Goal: Information Seeking & Learning: Learn about a topic

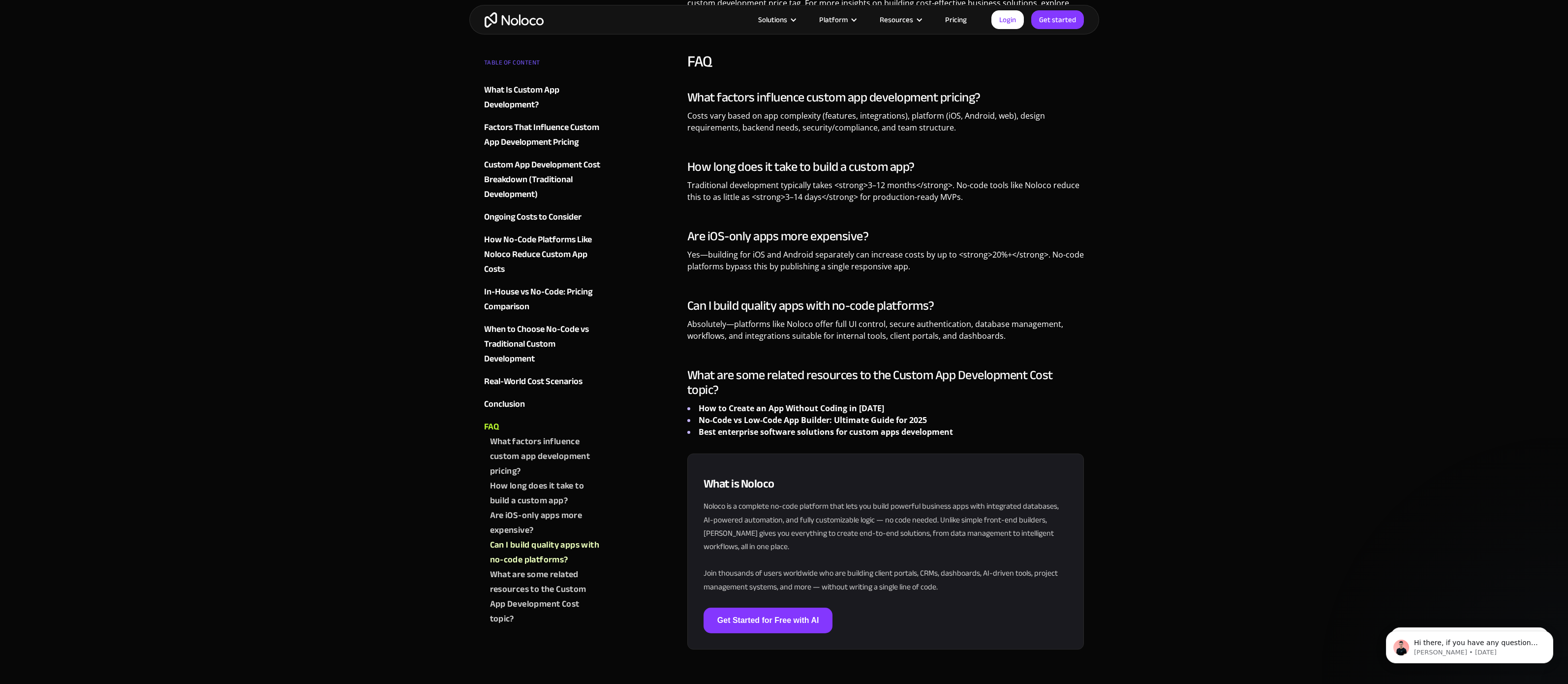
scroll to position [3997, 0]
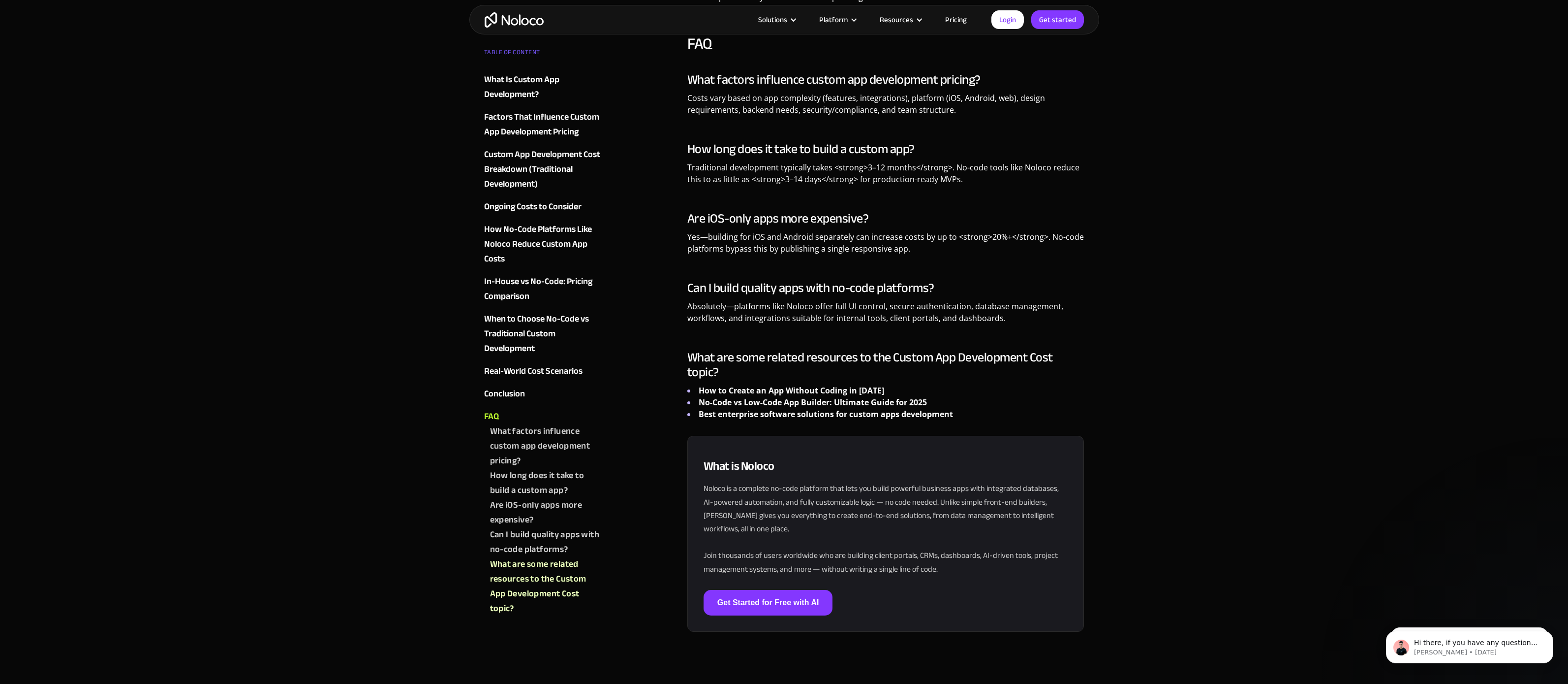
click at [956, 11] on div "Solutions Use Cases Business Types Project Management Keep track of customers, …" at bounding box center [784, 19] width 630 height 29
click at [954, 20] on link "Pricing" at bounding box center [956, 19] width 46 height 13
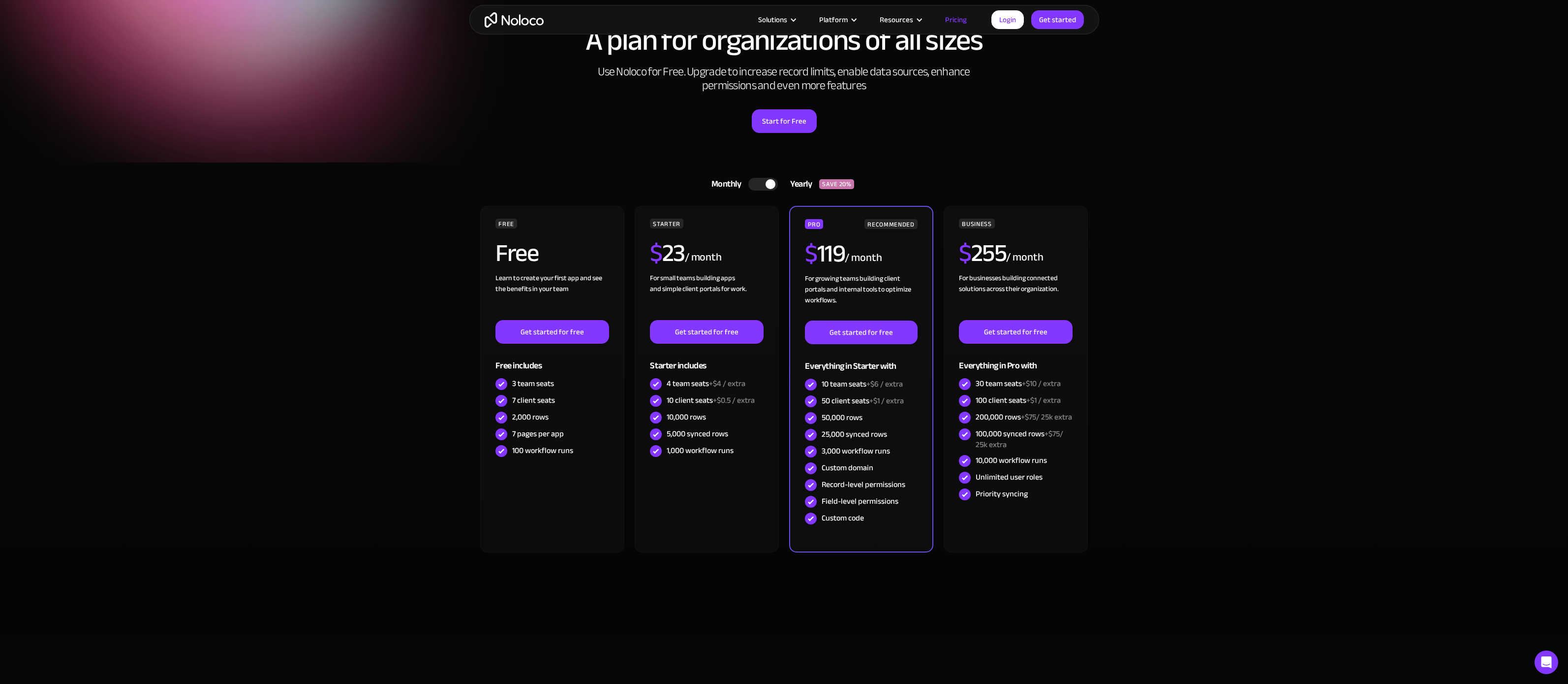
scroll to position [59, 0]
click at [766, 179] on div at bounding box center [771, 183] width 10 height 10
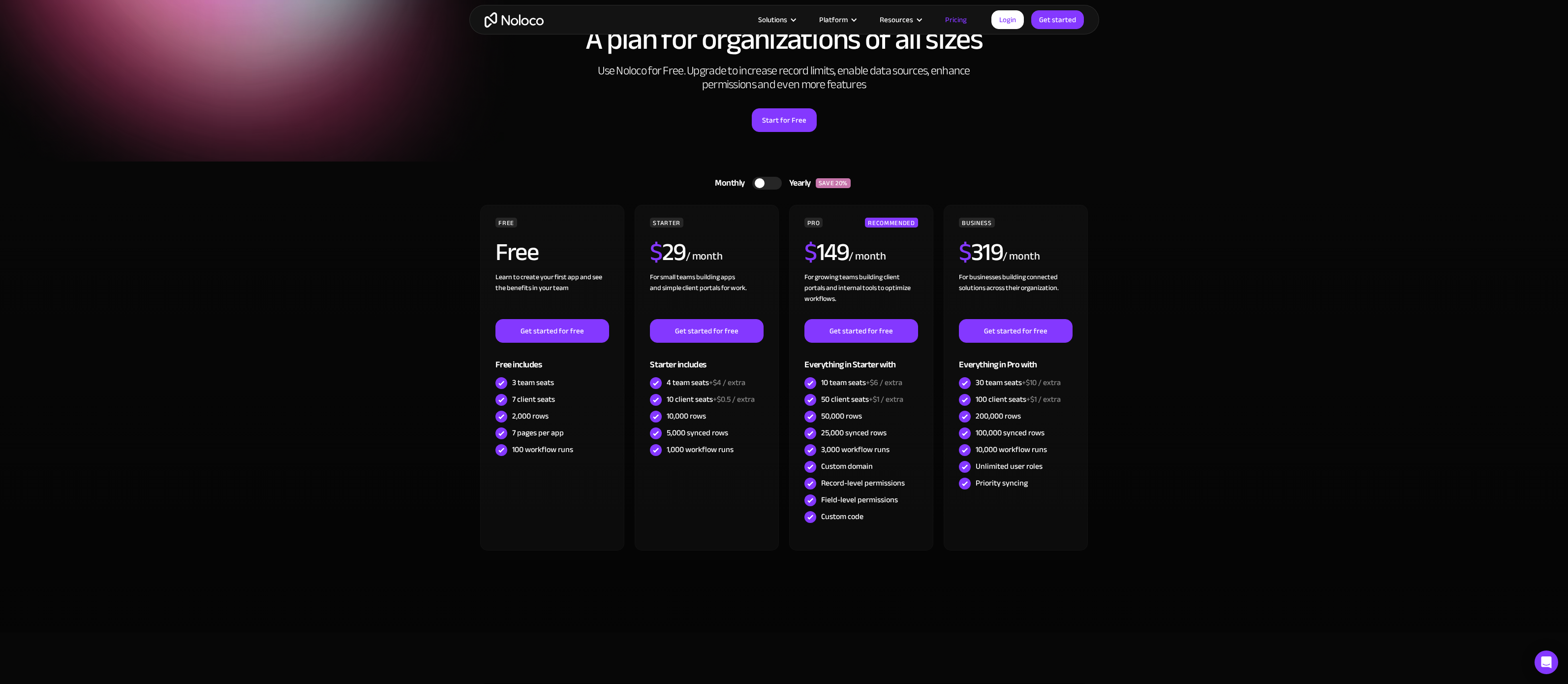
click at [766, 179] on div at bounding box center [767, 183] width 29 height 13
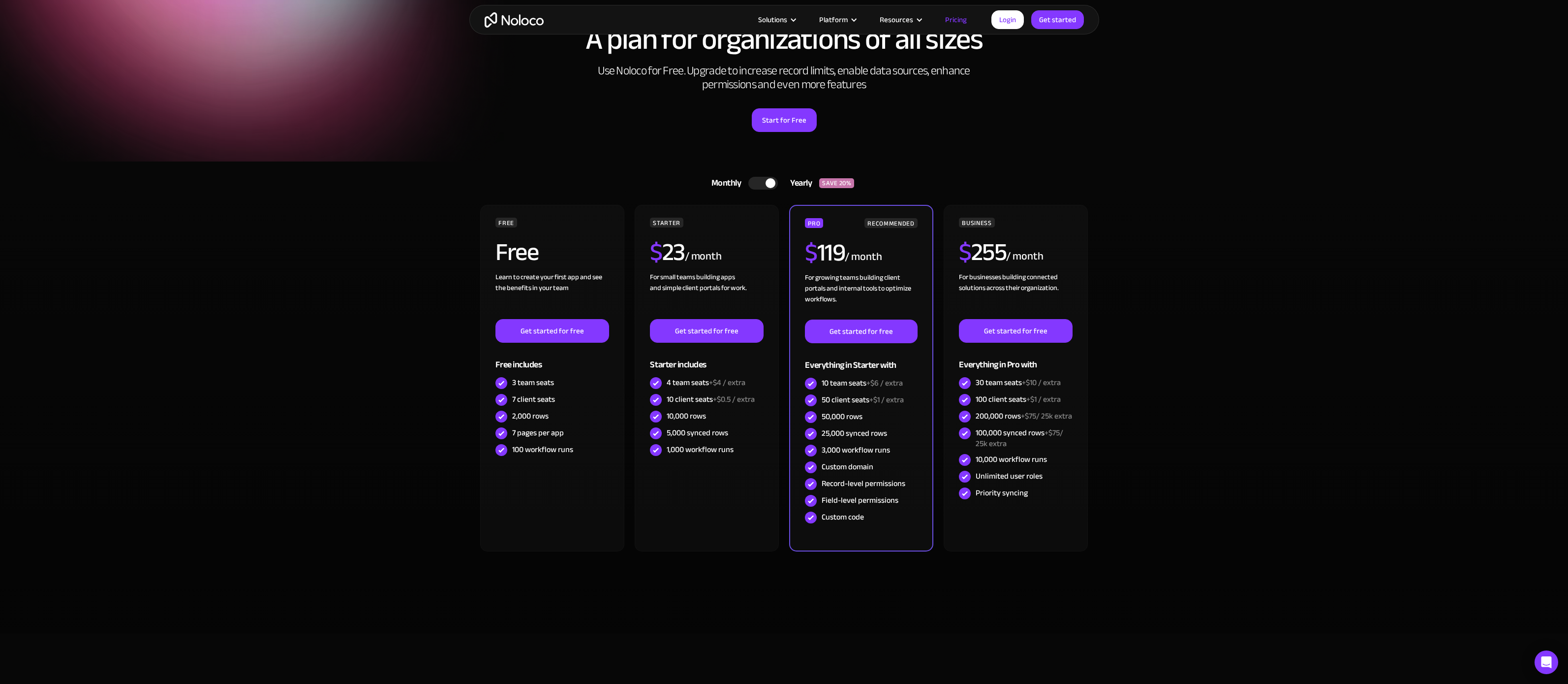
click at [766, 179] on div at bounding box center [771, 183] width 10 height 10
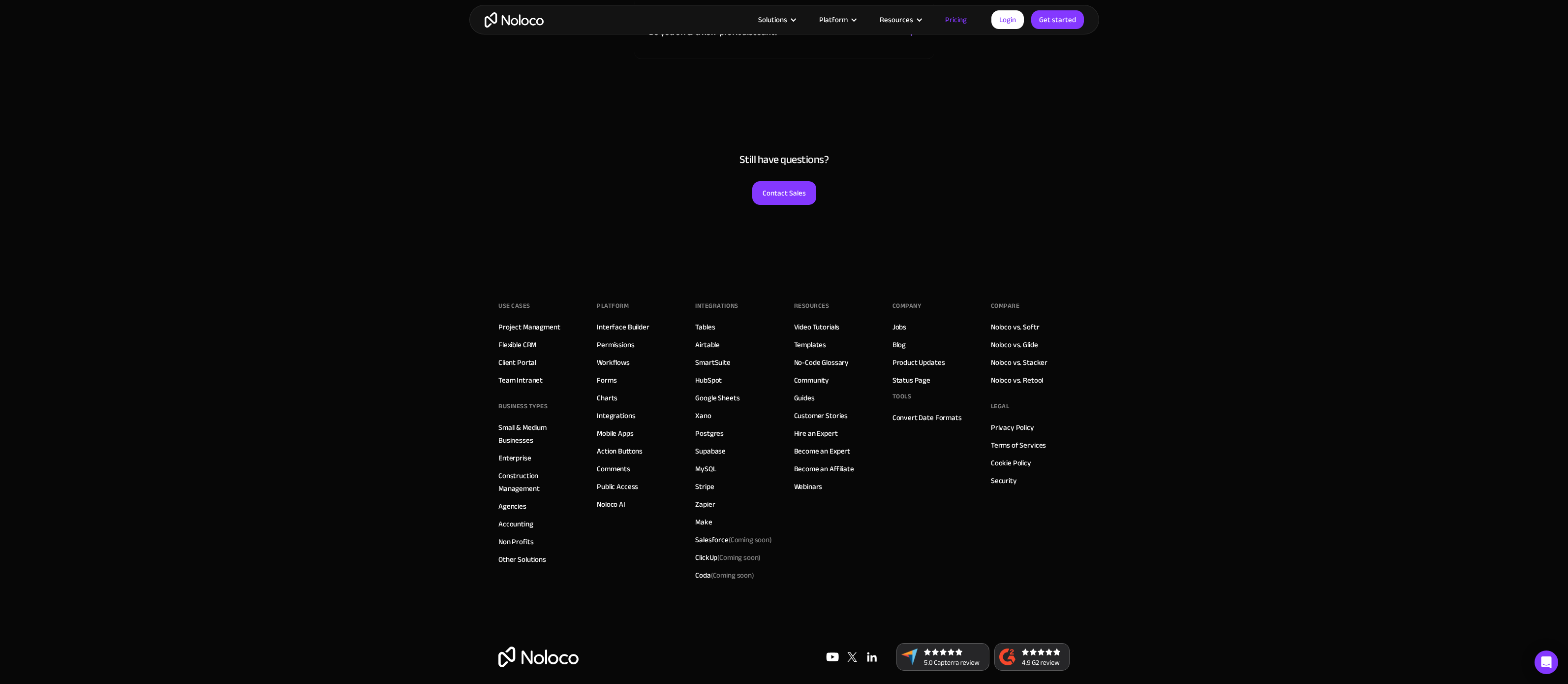
scroll to position [4621, 0]
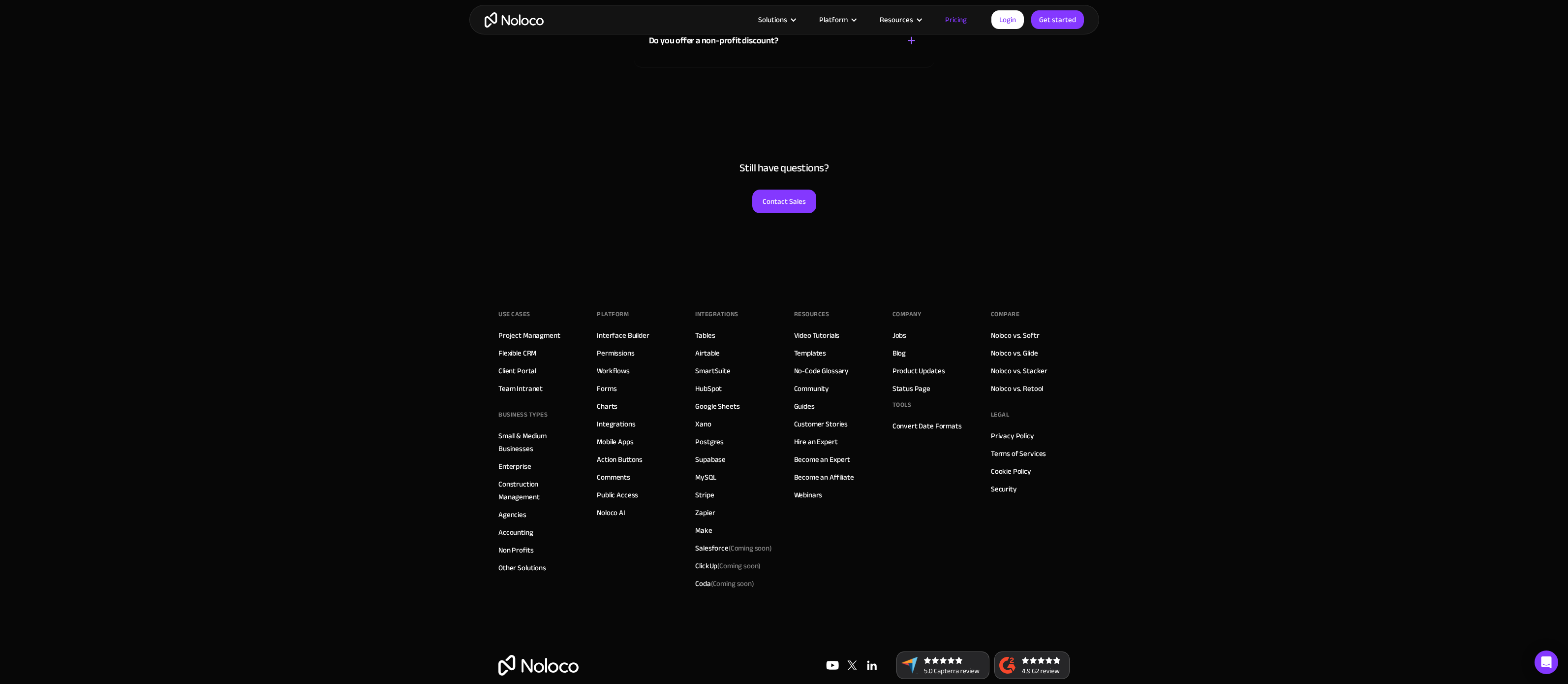
drag, startPoint x: 329, startPoint y: 532, endPoint x: 329, endPoint y: 509, distance: 23.0
click at [516, 371] on link "Client Portal" at bounding box center [517, 370] width 38 height 13
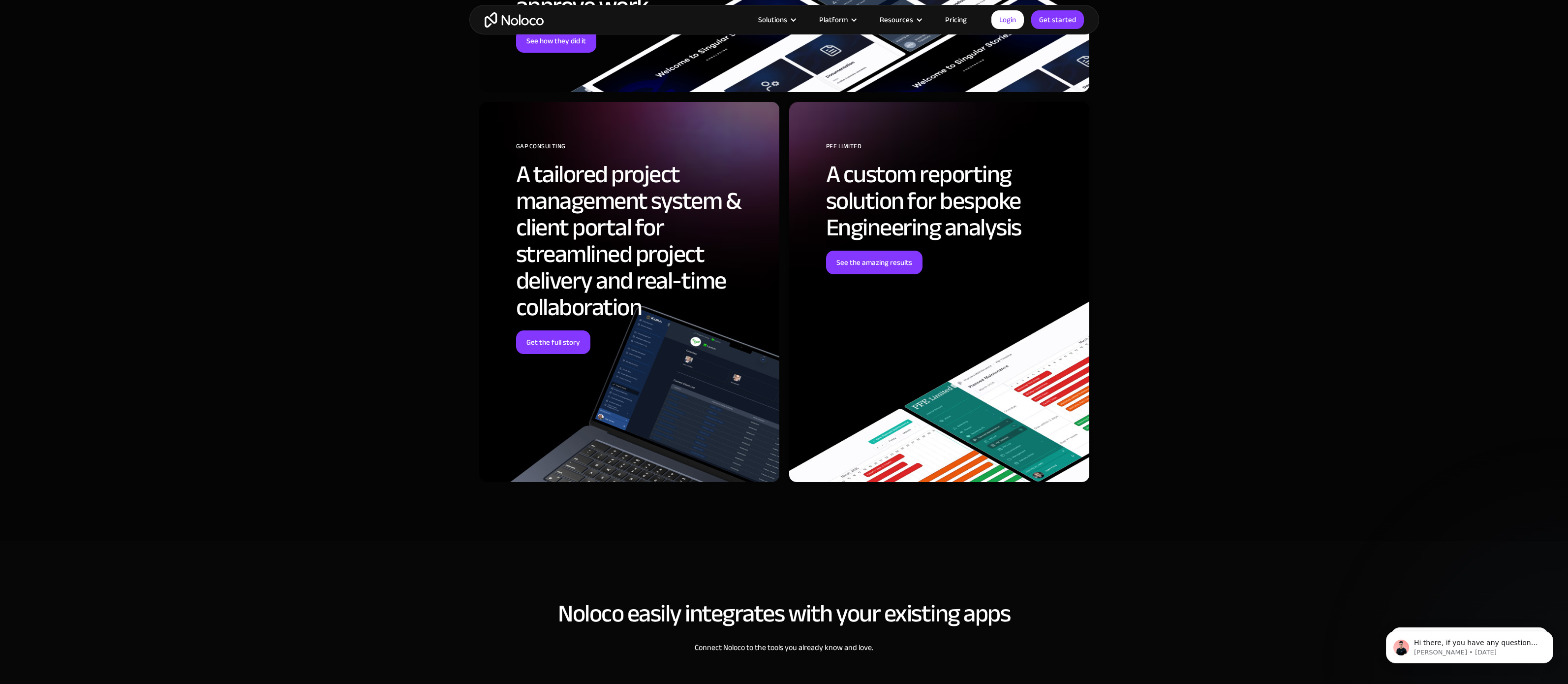
scroll to position [3190, 0]
